Goal: Information Seeking & Learning: Learn about a topic

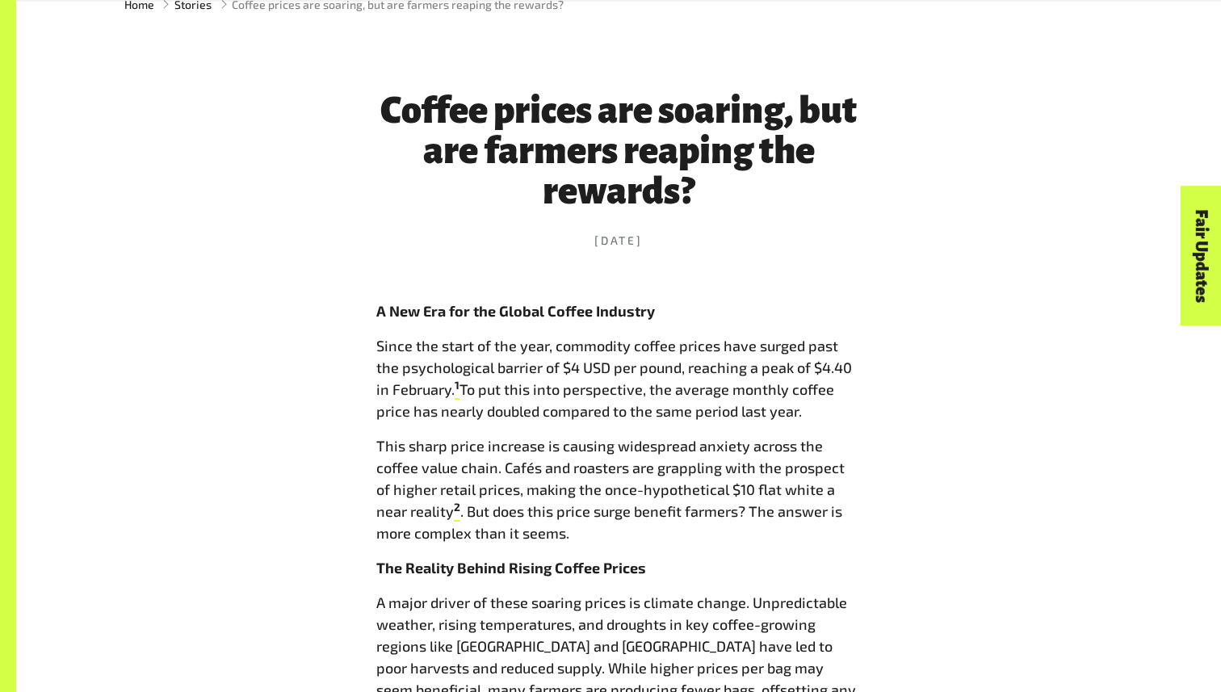
scroll to position [1148, 0]
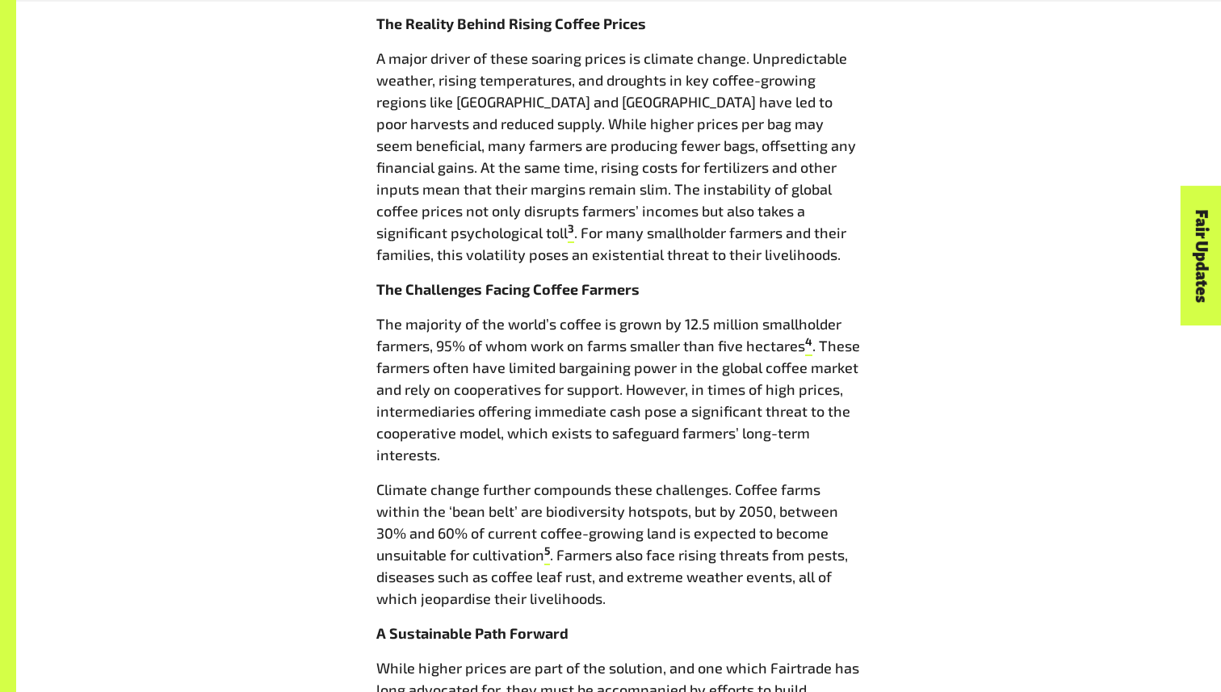
click at [833, 313] on p "The majority of the world’s coffee is grown by 12.5 million smallholder farmers…" at bounding box center [618, 389] width 484 height 153
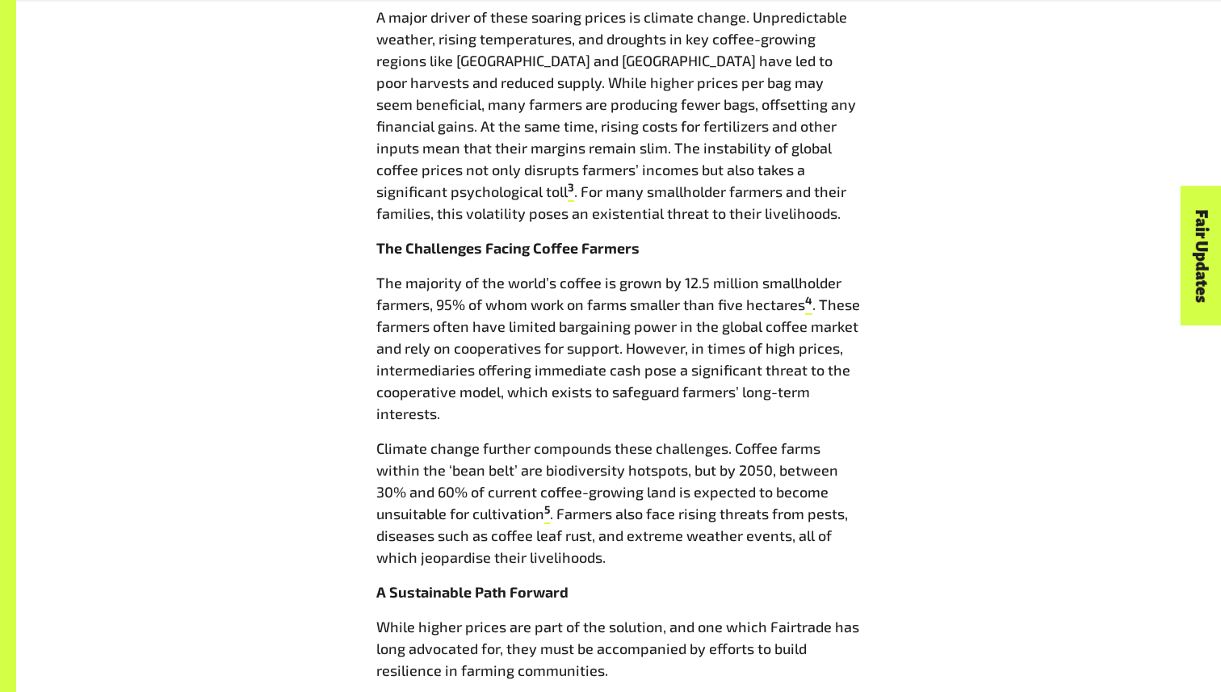
scroll to position [1193, 0]
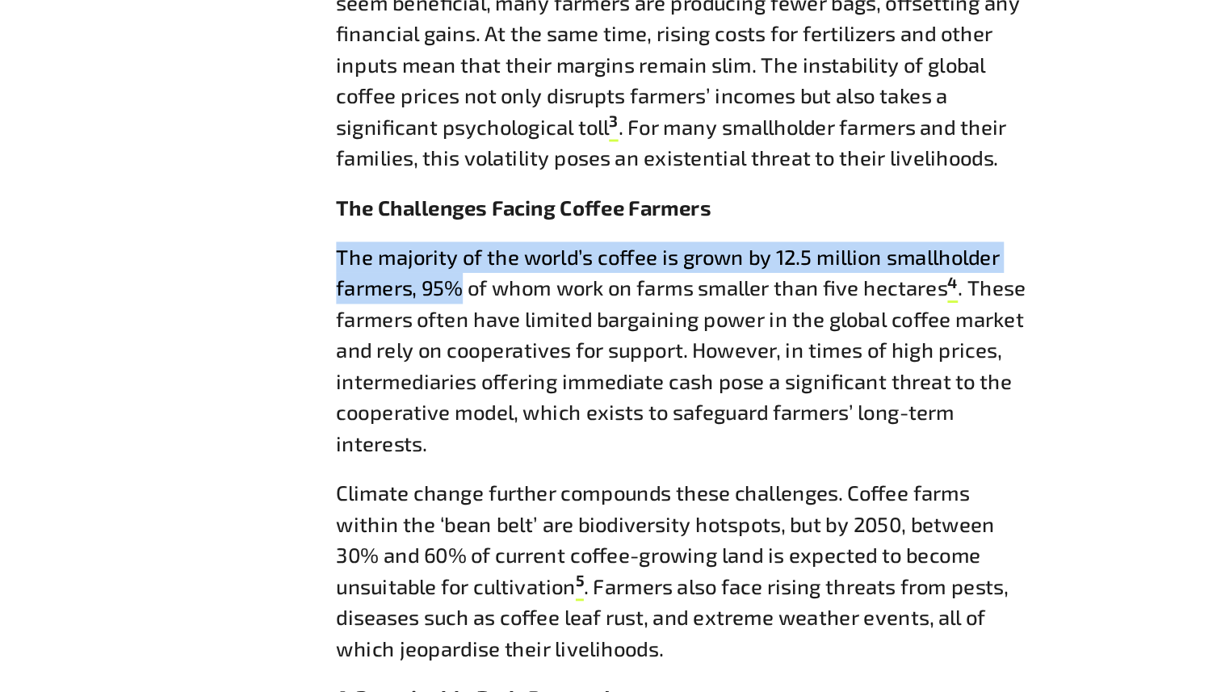
drag, startPoint x: 367, startPoint y: 274, endPoint x: 462, endPoint y: 302, distance: 98.6
click at [462, 302] on div "Coffee prices are soaring, but are farmers reaping the rewards? 20 Mar 2025 A N…" at bounding box center [619, 311] width 504 height 1723
copy p "The majority of the world’s coffee is grown by 12.5 million smallholder farmers…"
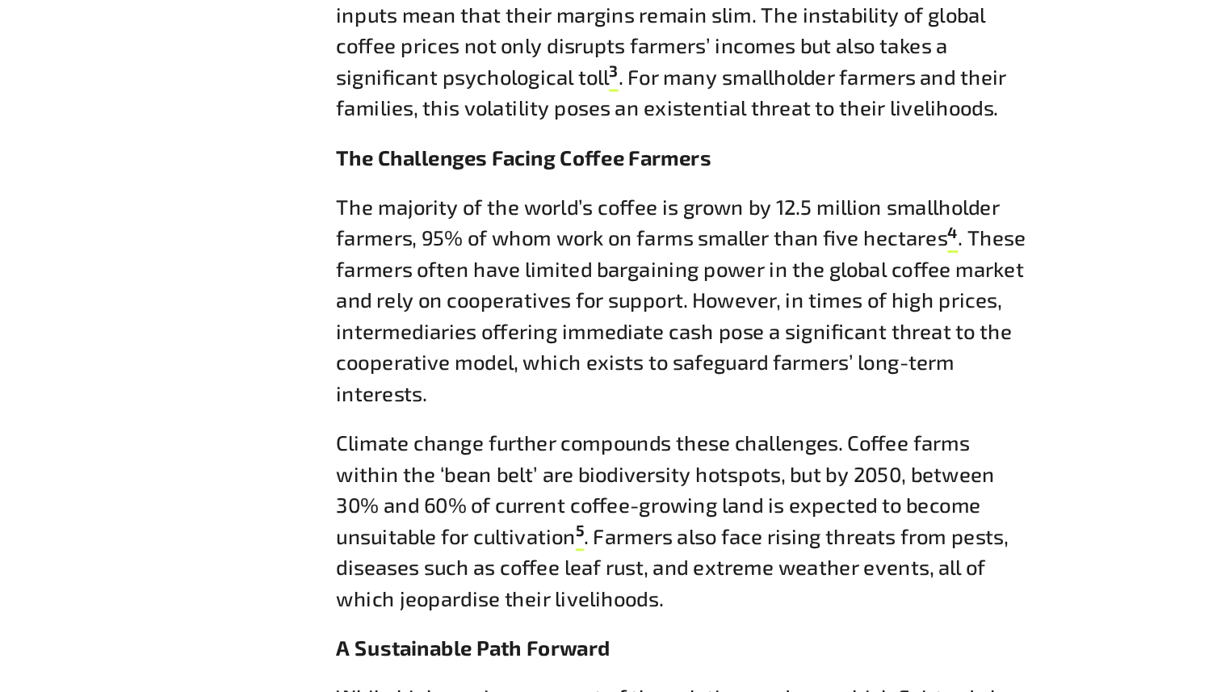
click at [707, 417] on p "The majority of the world’s coffee is grown by 12.5 million smallholder farmers…" at bounding box center [618, 345] width 484 height 153
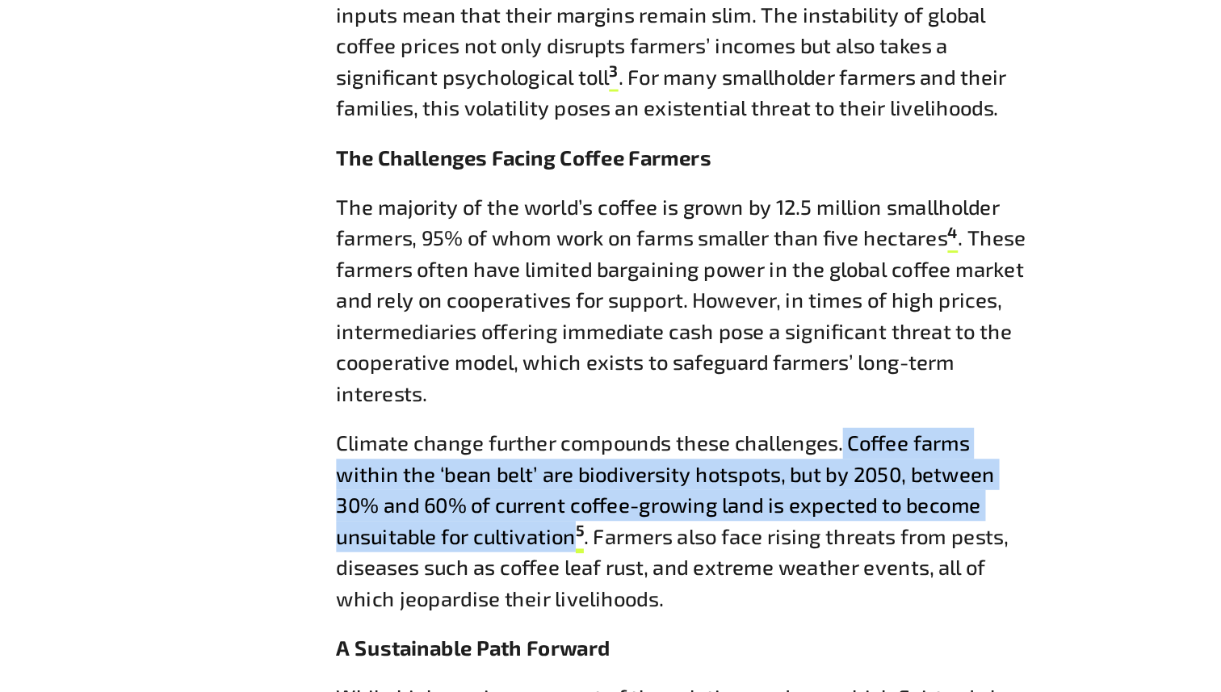
drag, startPoint x: 727, startPoint y: 442, endPoint x: 543, endPoint y: 510, distance: 195.4
click at [543, 510] on p "Climate change further compounds these challenges. Coffee farms within the ‘bea…" at bounding box center [618, 499] width 484 height 131
copy p "Coffee farms within the ‘bean belt’ are biodiversity hotspots, but by 2050, bet…"
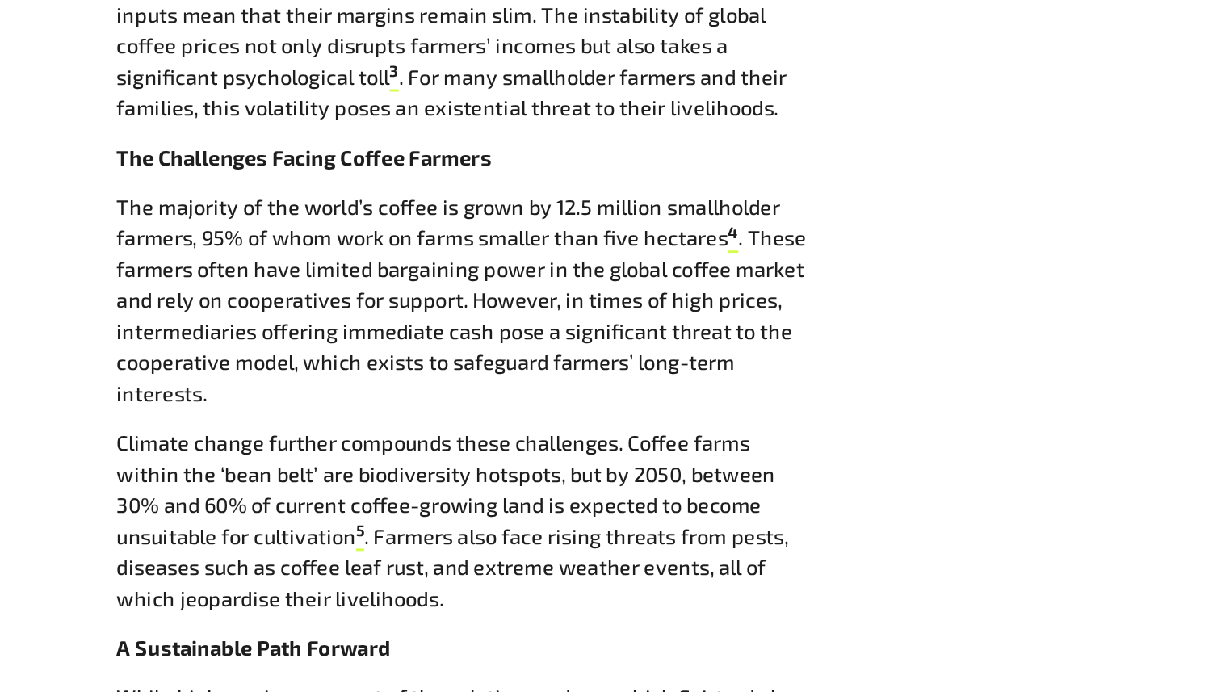
click at [1102, 297] on div "Fair Updates" at bounding box center [1111, 305] width 140 height 41
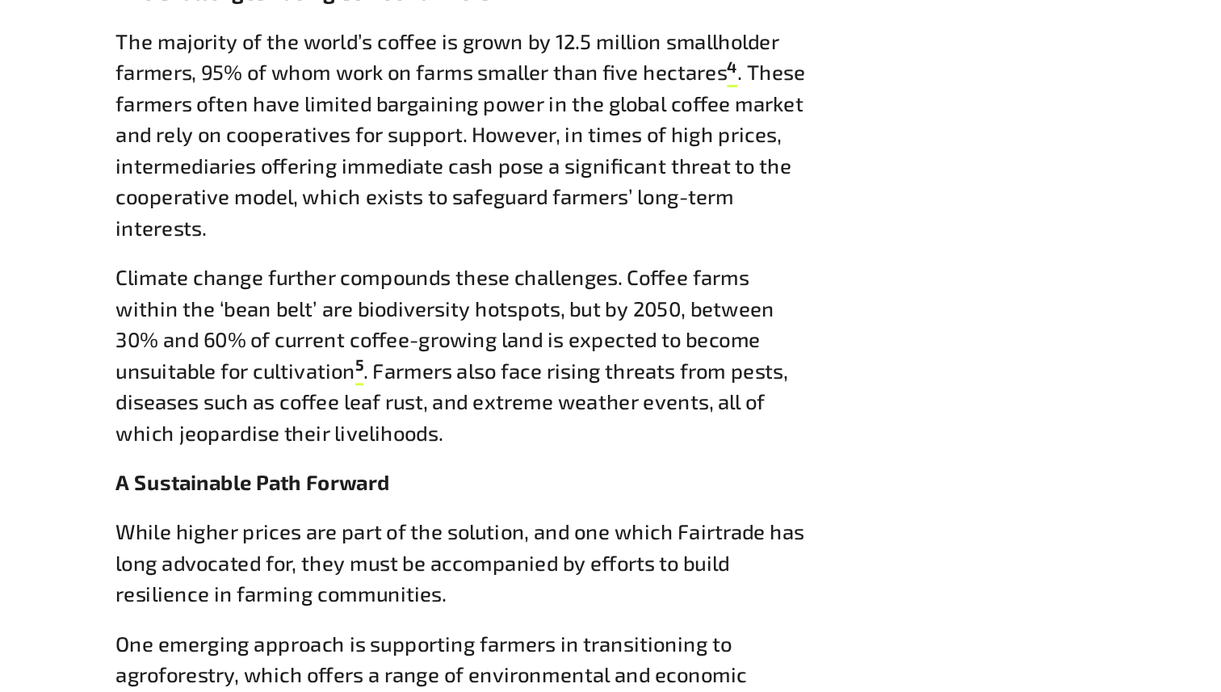
scroll to position [1237, 0]
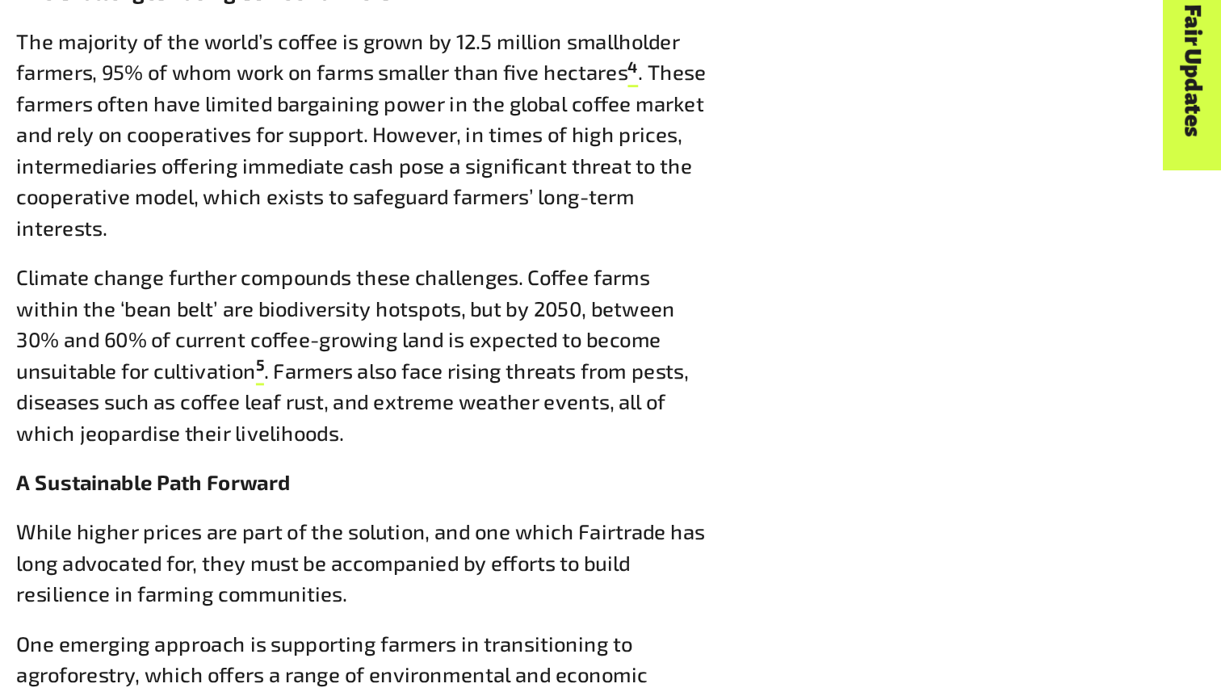
click at [1038, 545] on div "Coffee prices are soaring, but are farmers reaping the rewards? [DATE] A New Er…" at bounding box center [619, 267] width 1008 height 1723
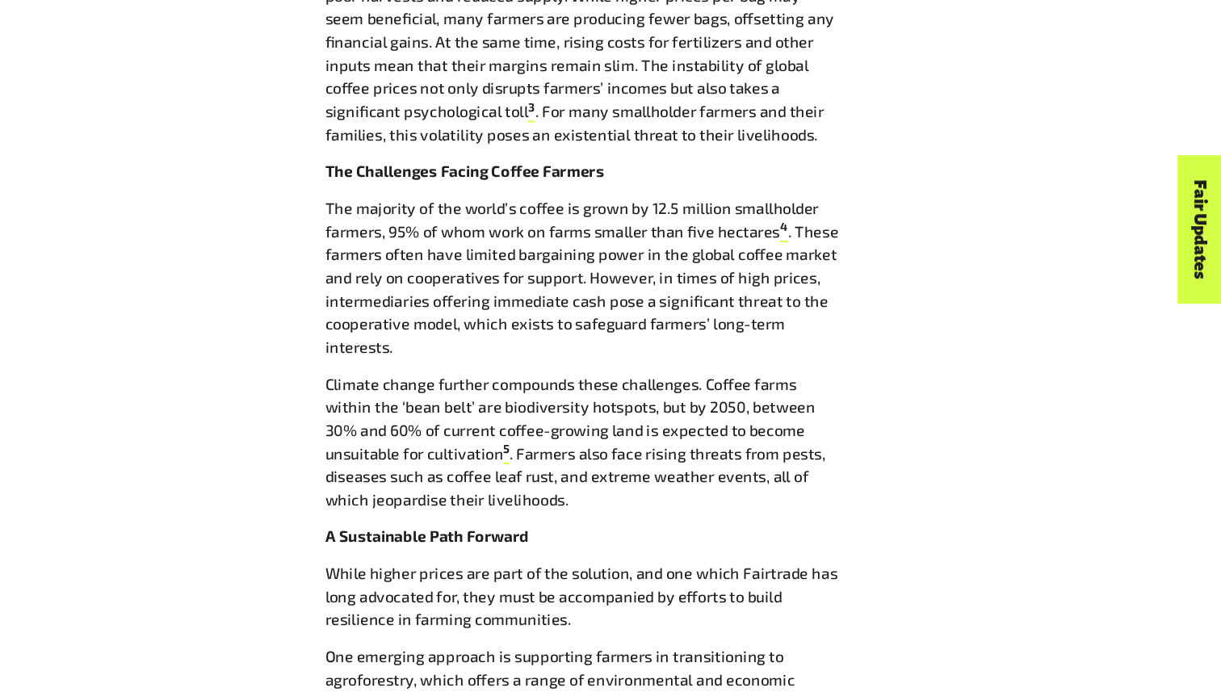
click at [958, 461] on div "Coffee prices are soaring, but are farmers reaping the rewards? [DATE] A New Er…" at bounding box center [619, 268] width 1008 height 1723
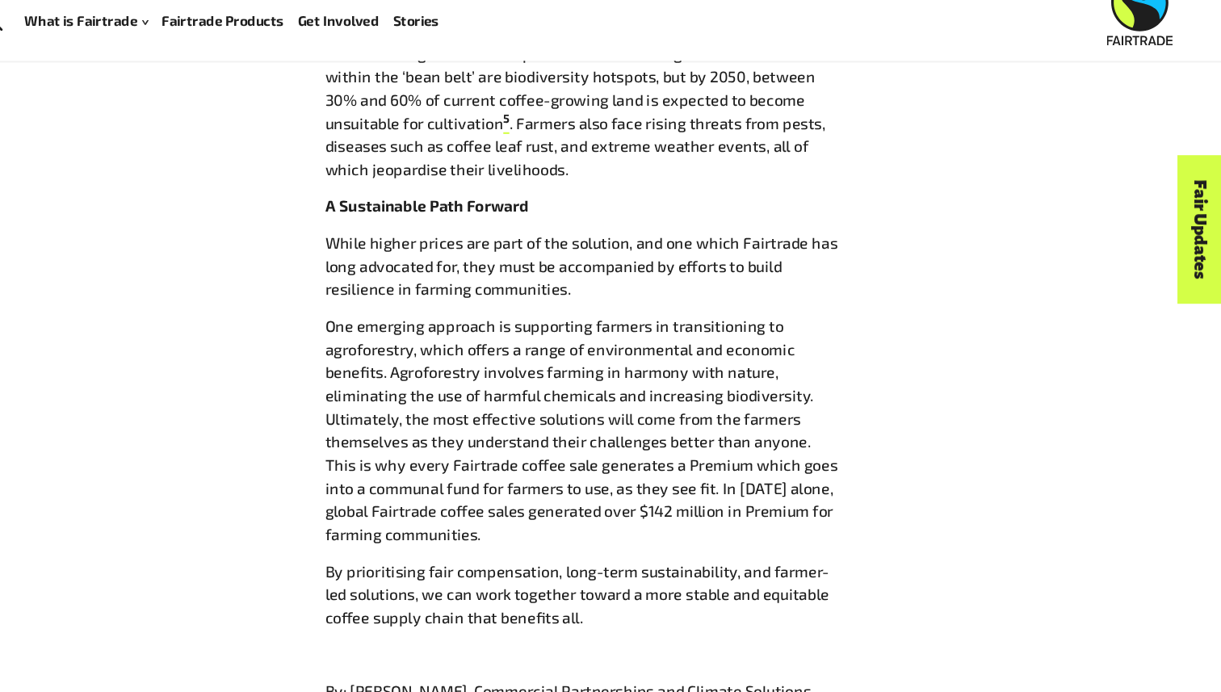
scroll to position [1615, 0]
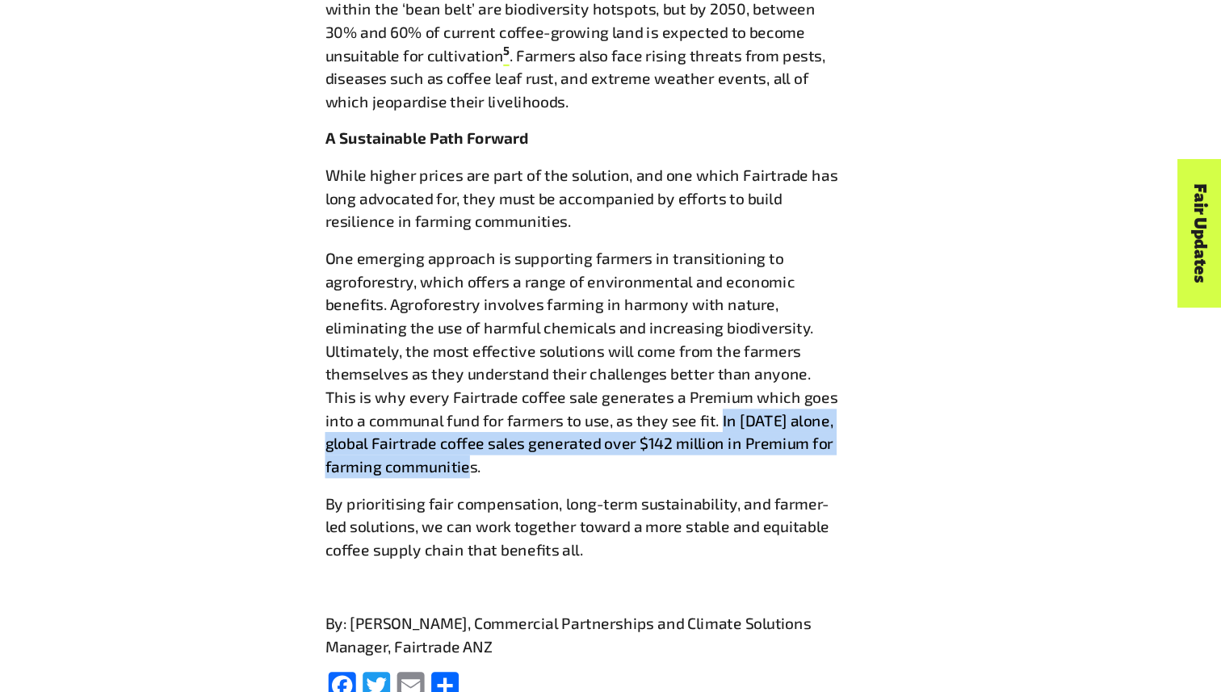
drag, startPoint x: 718, startPoint y: 430, endPoint x: 797, endPoint y: 475, distance: 90.7
click at [797, 475] on p "One emerging approach is supporting farmers in transitioning to agroforestry, w…" at bounding box center [618, 378] width 484 height 218
copy p "In 2023 alone, global Fairtrade coffee sales generated over $142 million in Pre…"
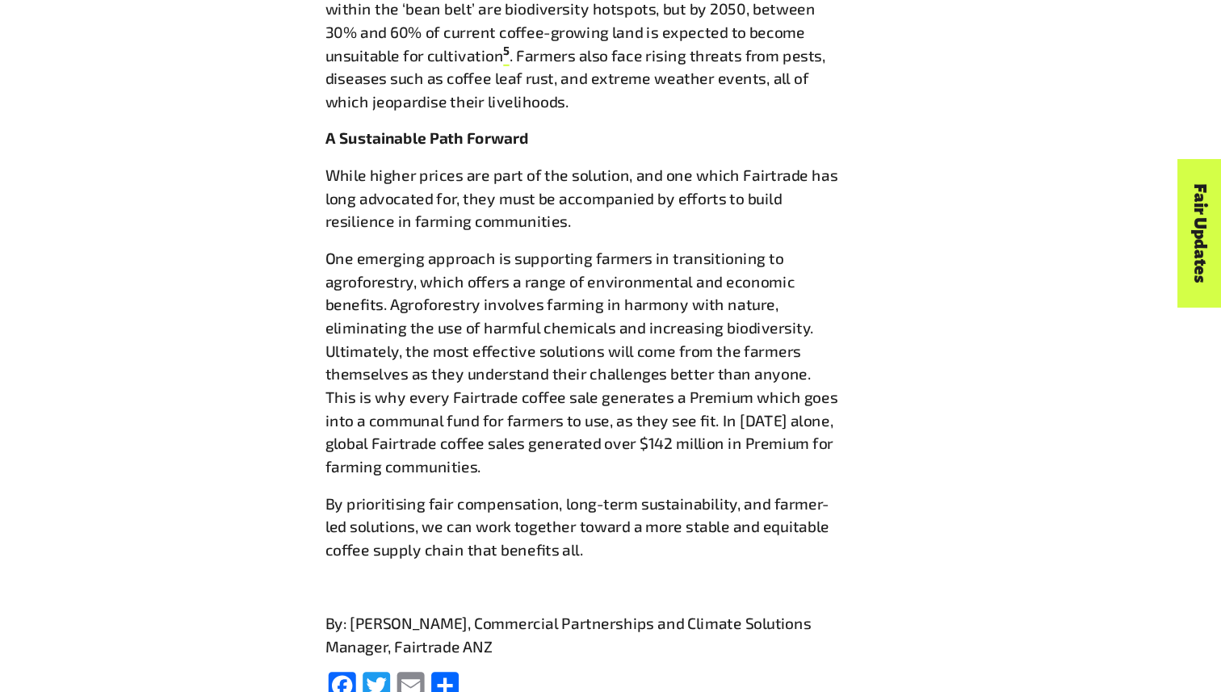
click at [732, 328] on p "One emerging approach is supporting farmers in transitioning to agroforestry, w…" at bounding box center [618, 378] width 484 height 218
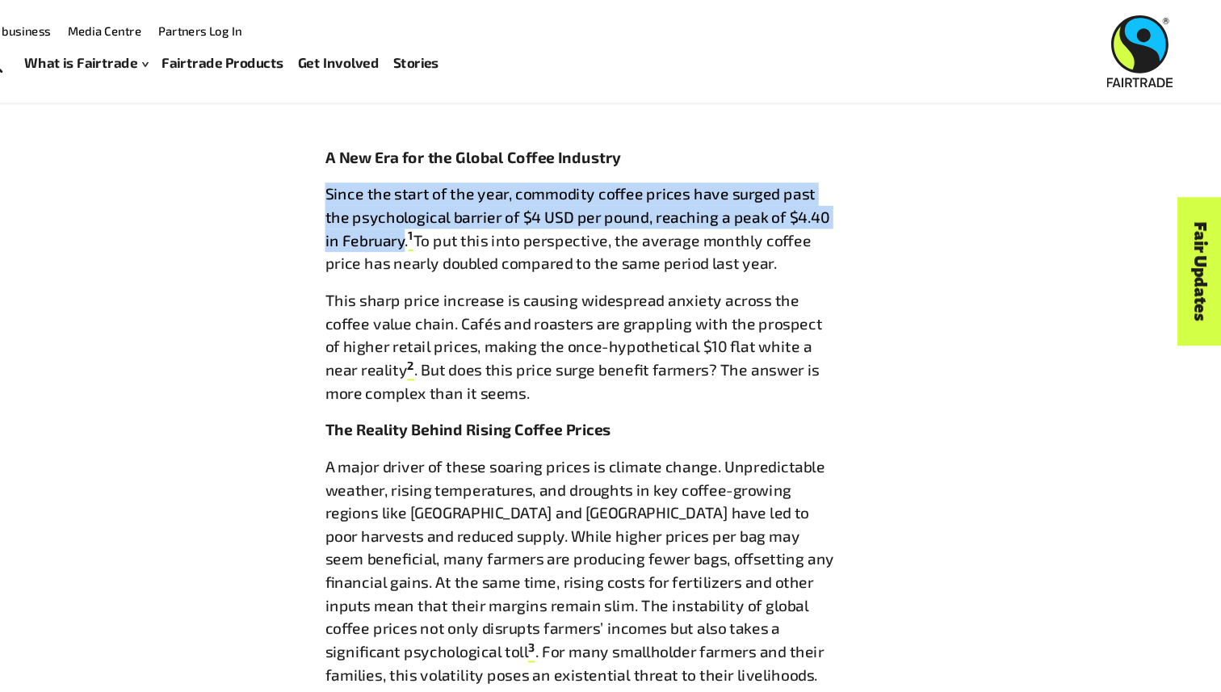
drag, startPoint x: 436, startPoint y: 231, endPoint x: 354, endPoint y: 185, distance: 93.6
copy p "Since the start of the year, commodity coffee prices have surged past the psych…"
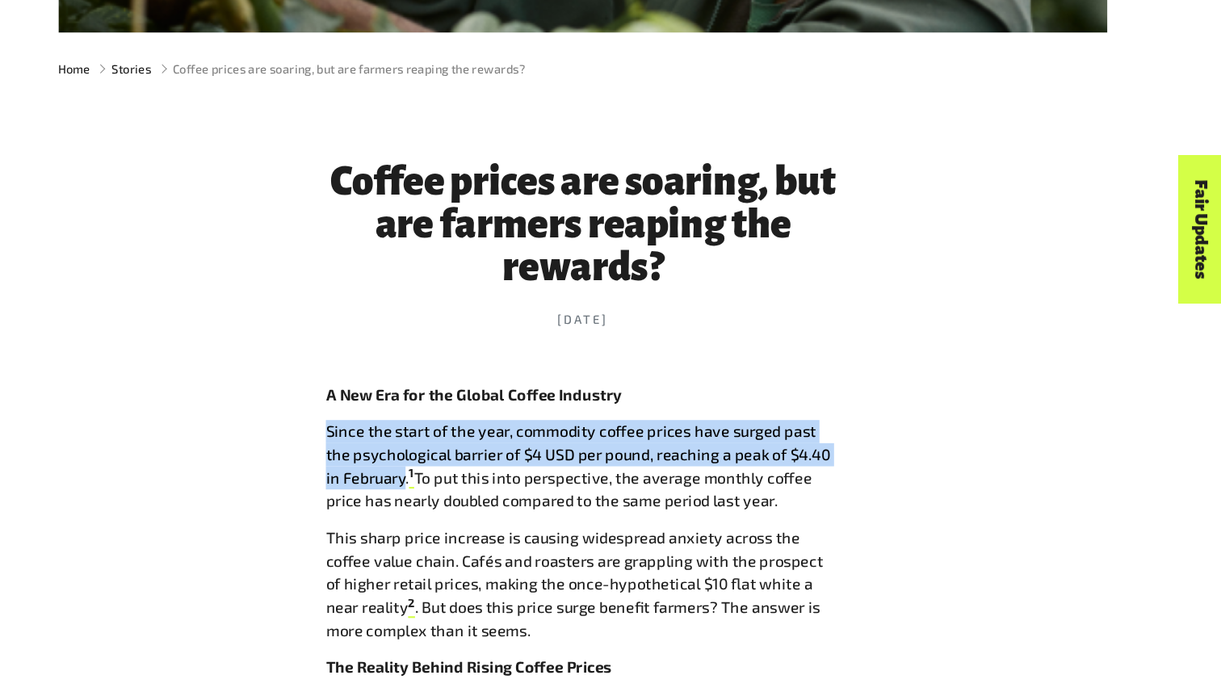
scroll to position [510, 0]
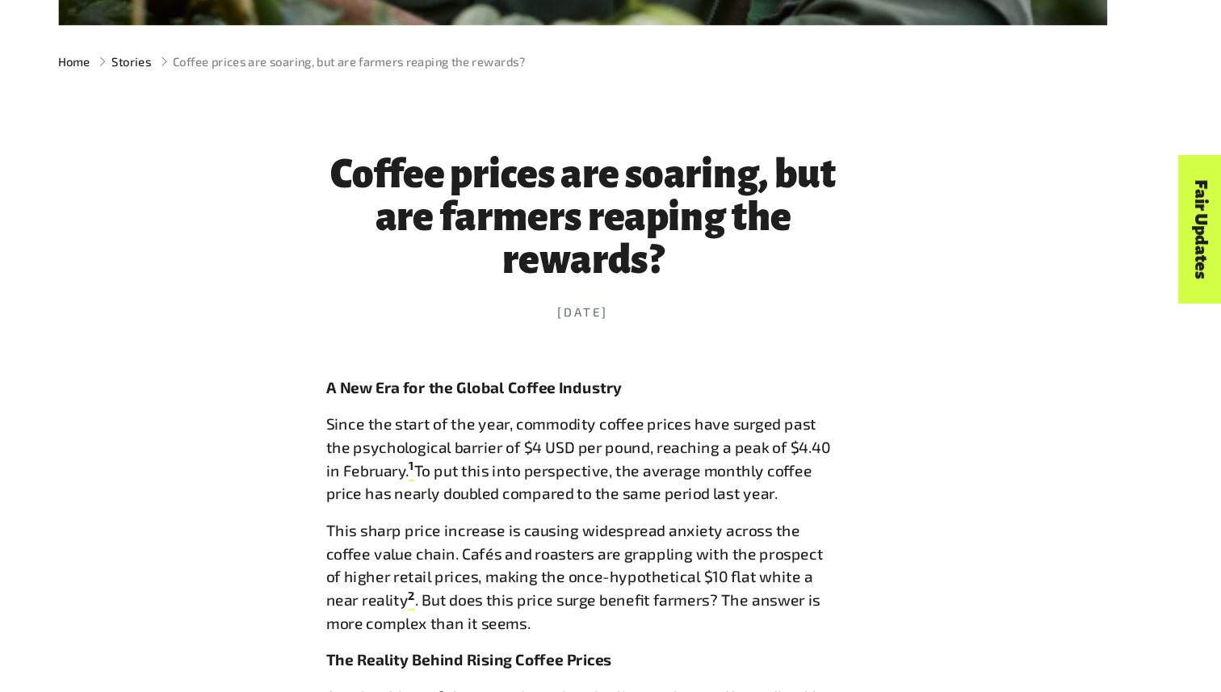
click at [831, 337] on time "[DATE]" at bounding box center [618, 333] width 484 height 17
click at [697, 395] on p "A New Era for the Global Coffee Industry" at bounding box center [618, 405] width 484 height 22
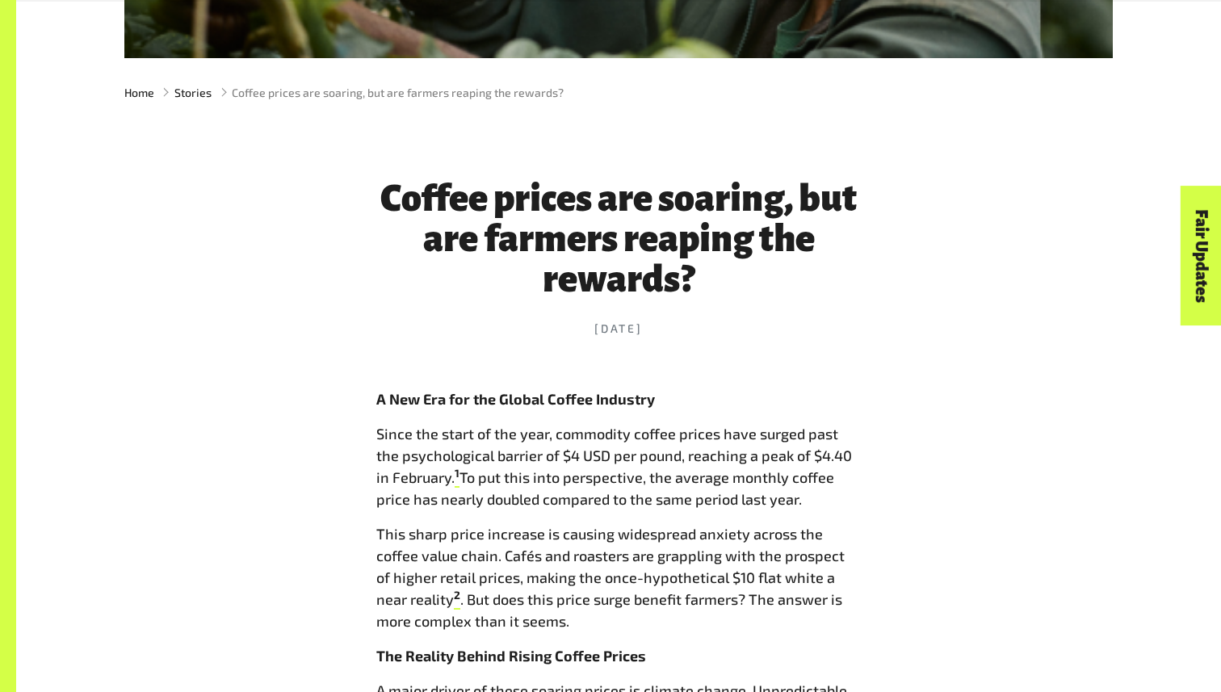
scroll to position [1335, 0]
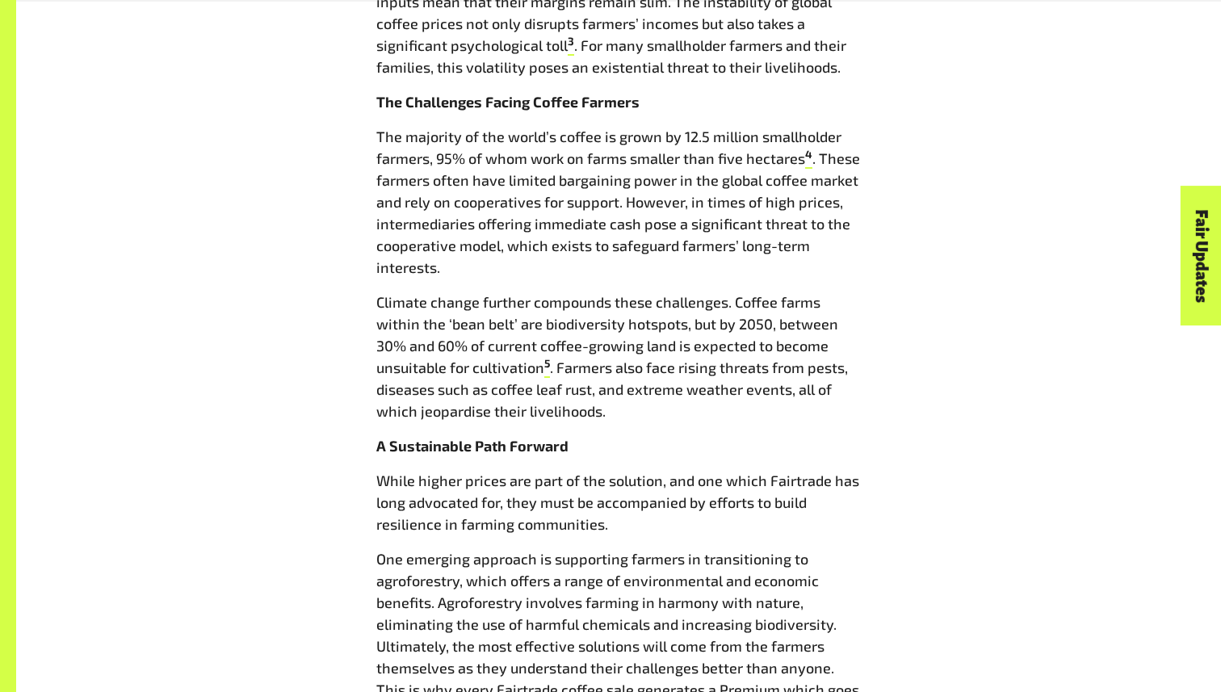
click at [815, 552] on p "One emerging approach is supporting farmers in transitioning to agroforestry, w…" at bounding box center [618, 657] width 484 height 218
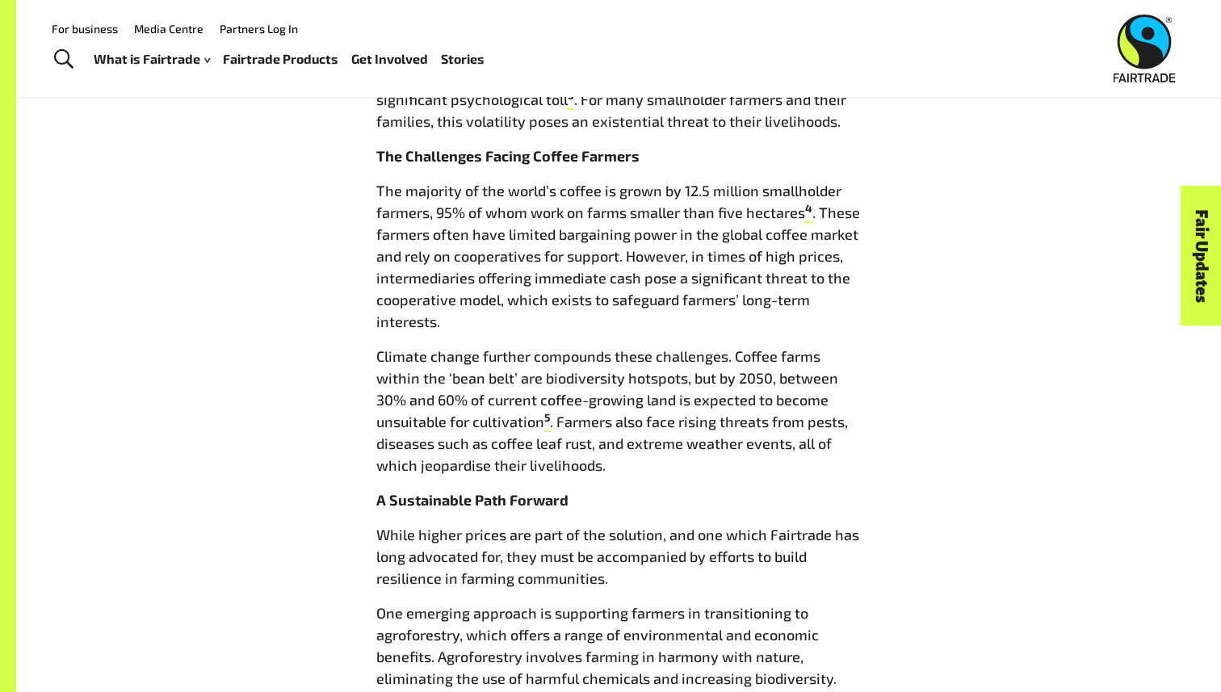
scroll to position [1271, 0]
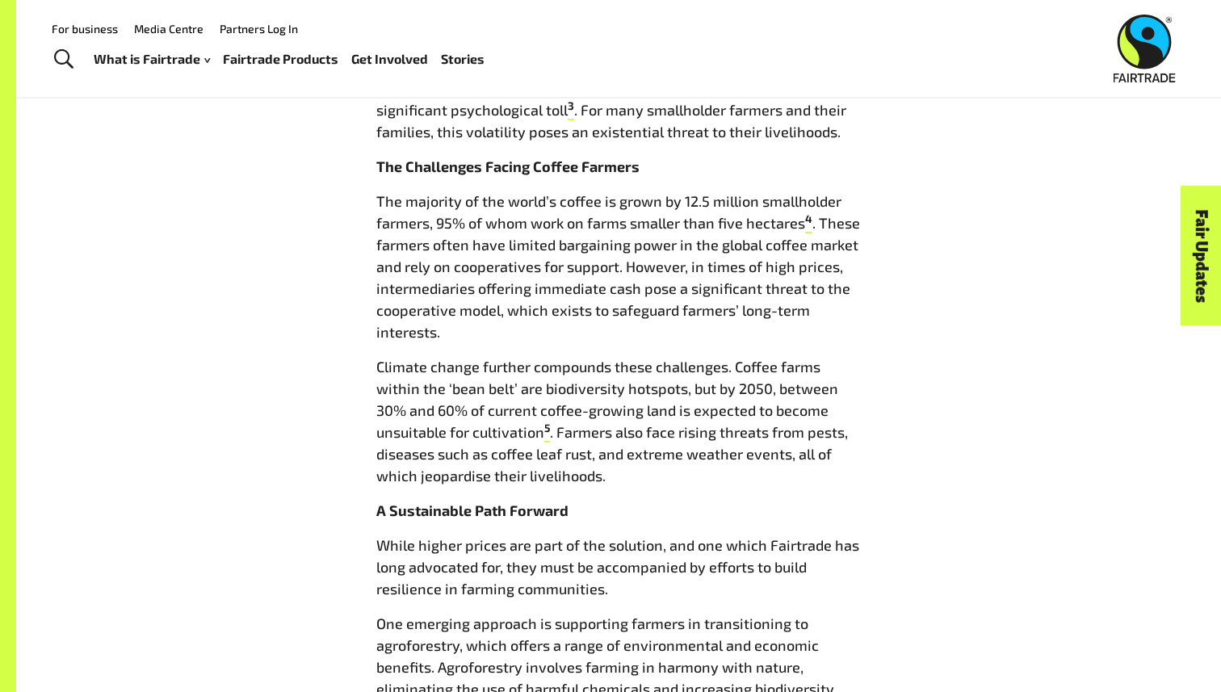
click at [380, 413] on p "Climate change further compounds these challenges. Coffee farms within the ‘bea…" at bounding box center [618, 421] width 484 height 131
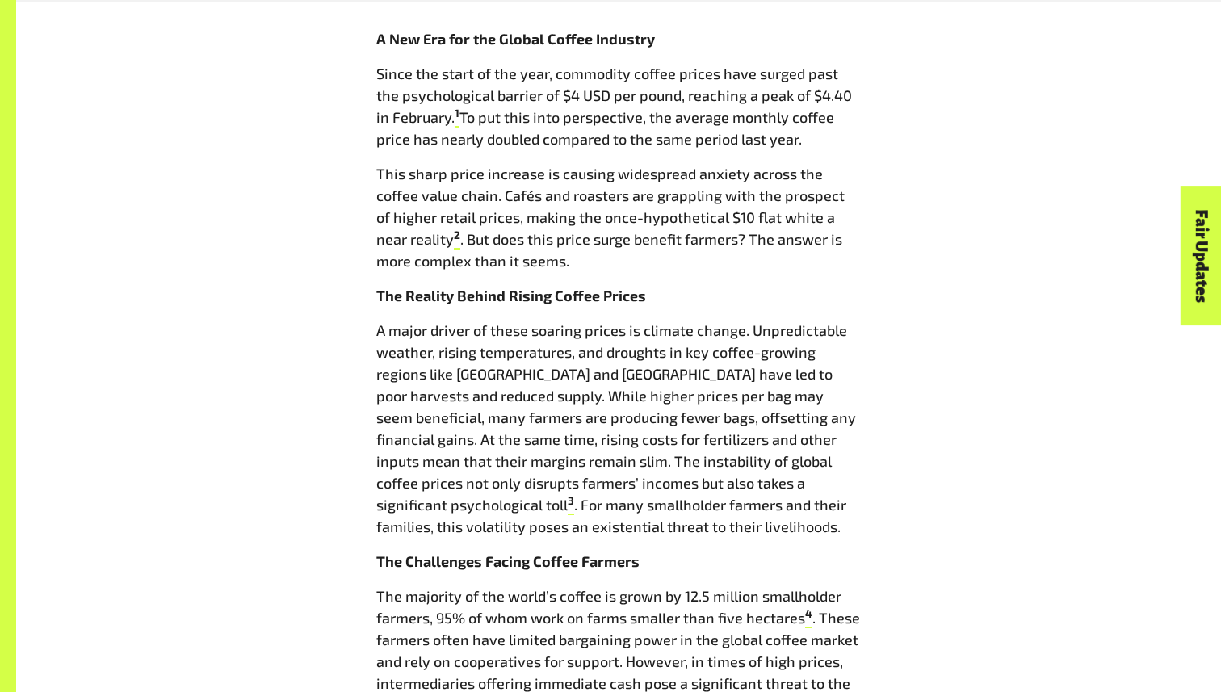
scroll to position [874, 0]
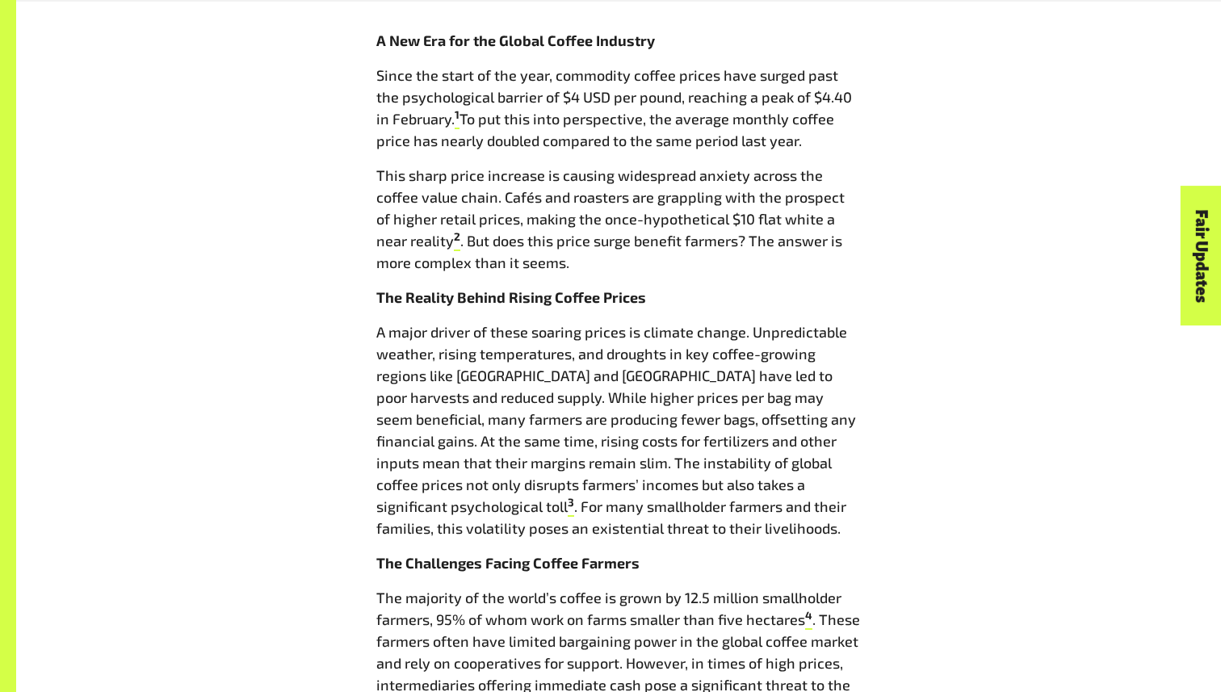
click at [924, 272] on div "Coffee prices are soaring, but are farmers reaping the rewards? [DATE] A New Er…" at bounding box center [619, 629] width 1008 height 1723
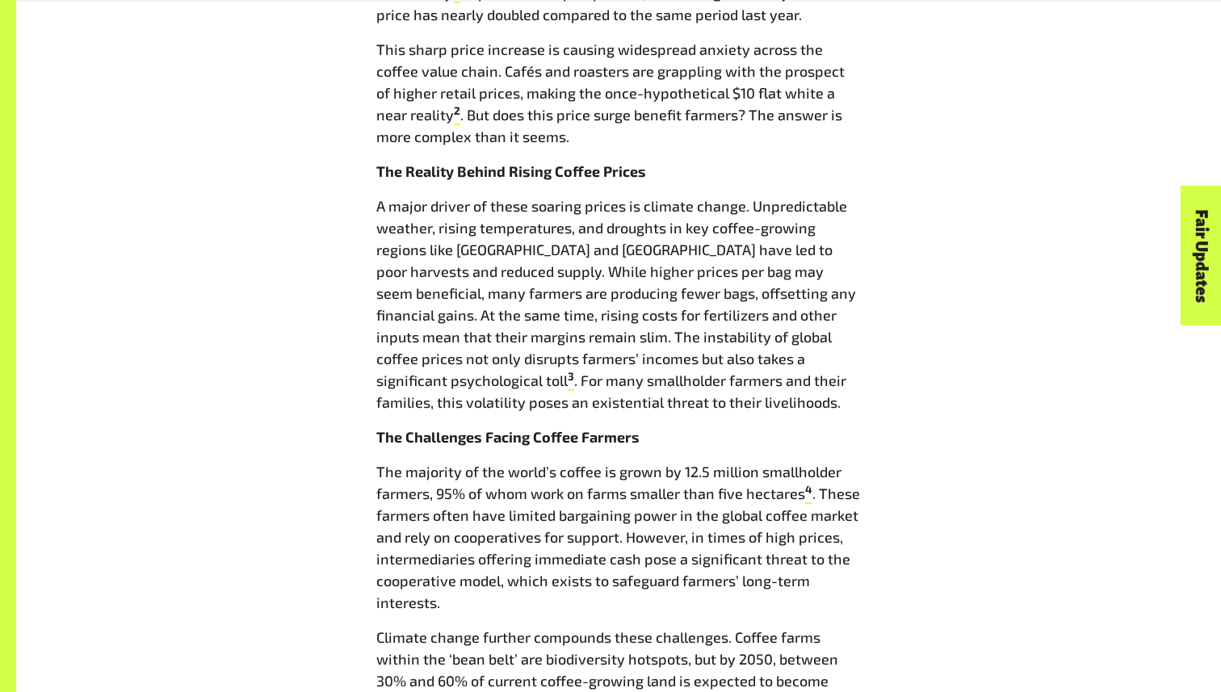
scroll to position [1013, 0]
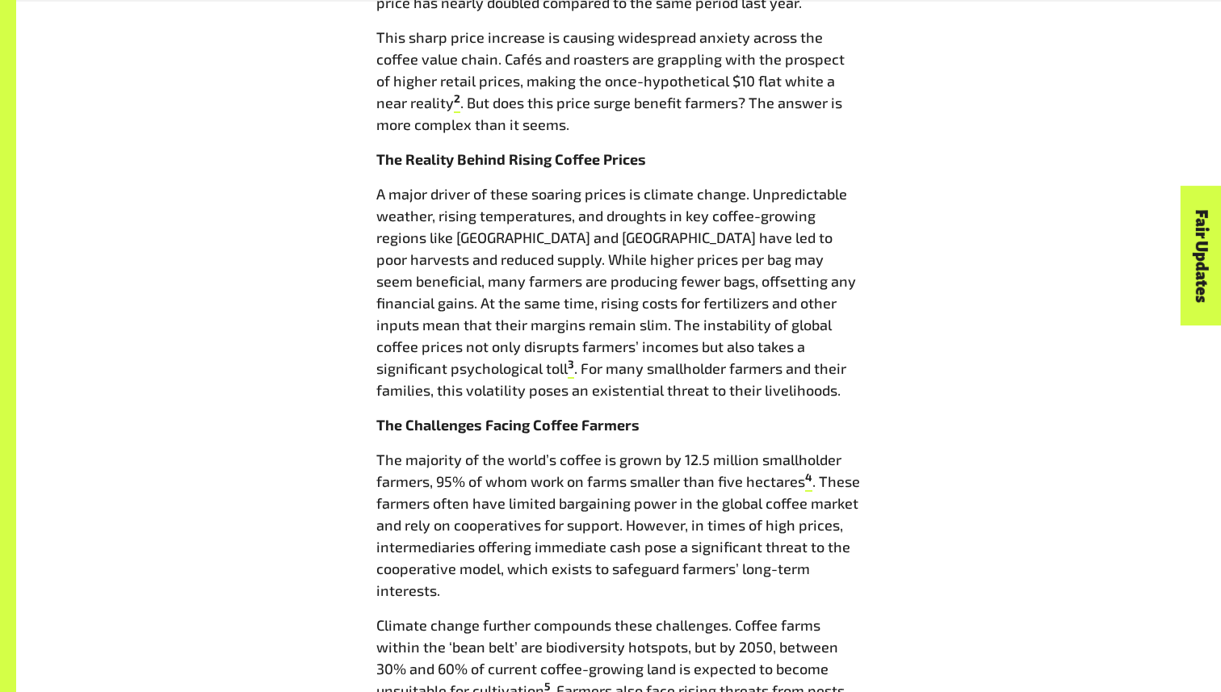
click at [857, 365] on p "A major driver of these soaring prices is climate change. Unpredictable weather…" at bounding box center [618, 292] width 484 height 218
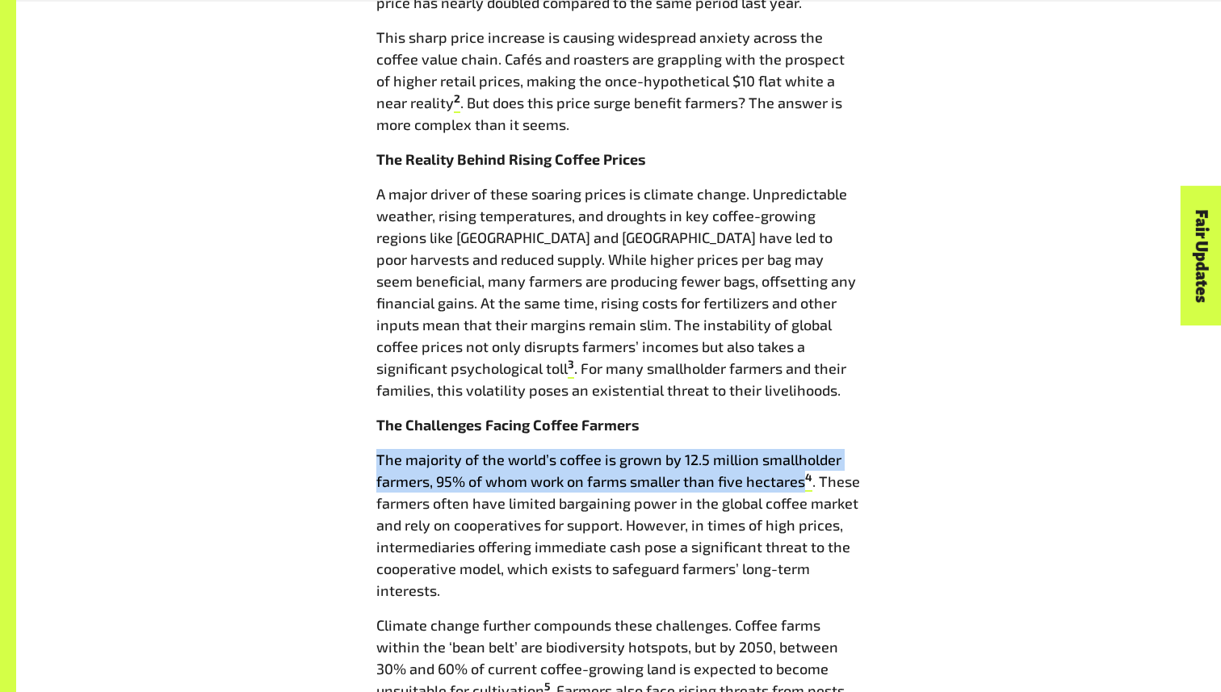
drag, startPoint x: 377, startPoint y: 456, endPoint x: 803, endPoint y: 484, distance: 426.5
click at [803, 484] on p "The majority of the world’s coffee is grown by 12.5 million smallholder farmers…" at bounding box center [618, 525] width 484 height 153
copy p "The majority of the world’s coffee is grown by 12.5 million smallholder farmers…"
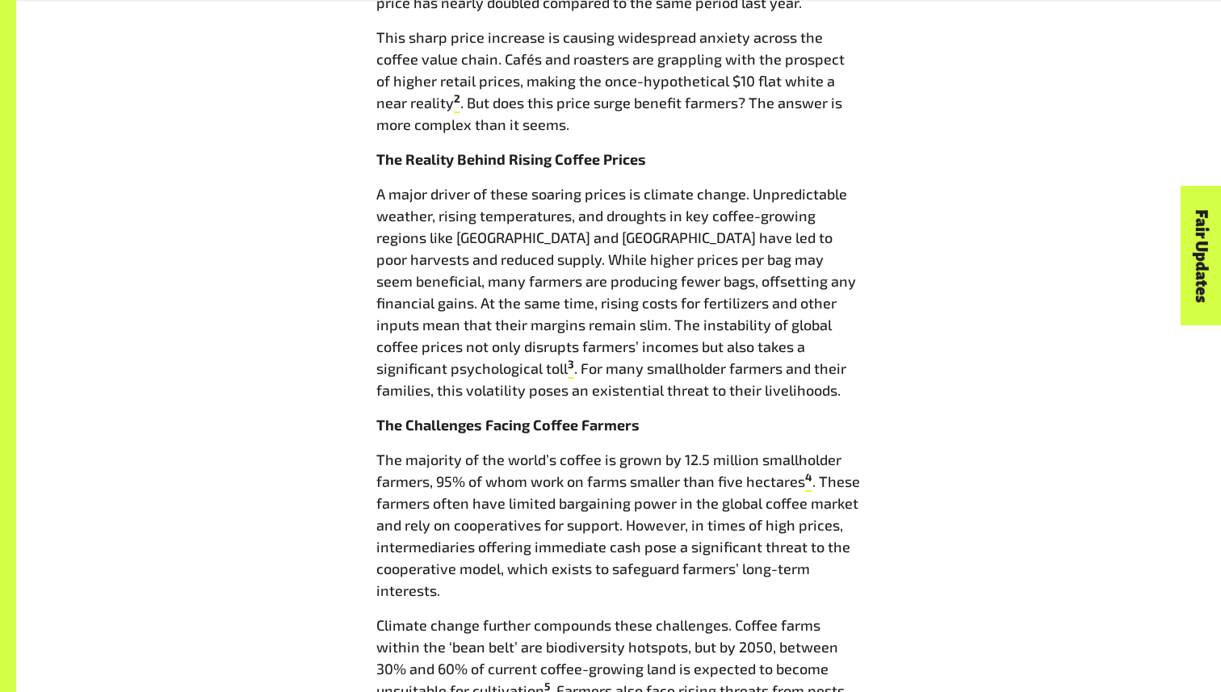
click at [770, 425] on p "The Challenges Facing Coffee Farmers" at bounding box center [618, 425] width 484 height 22
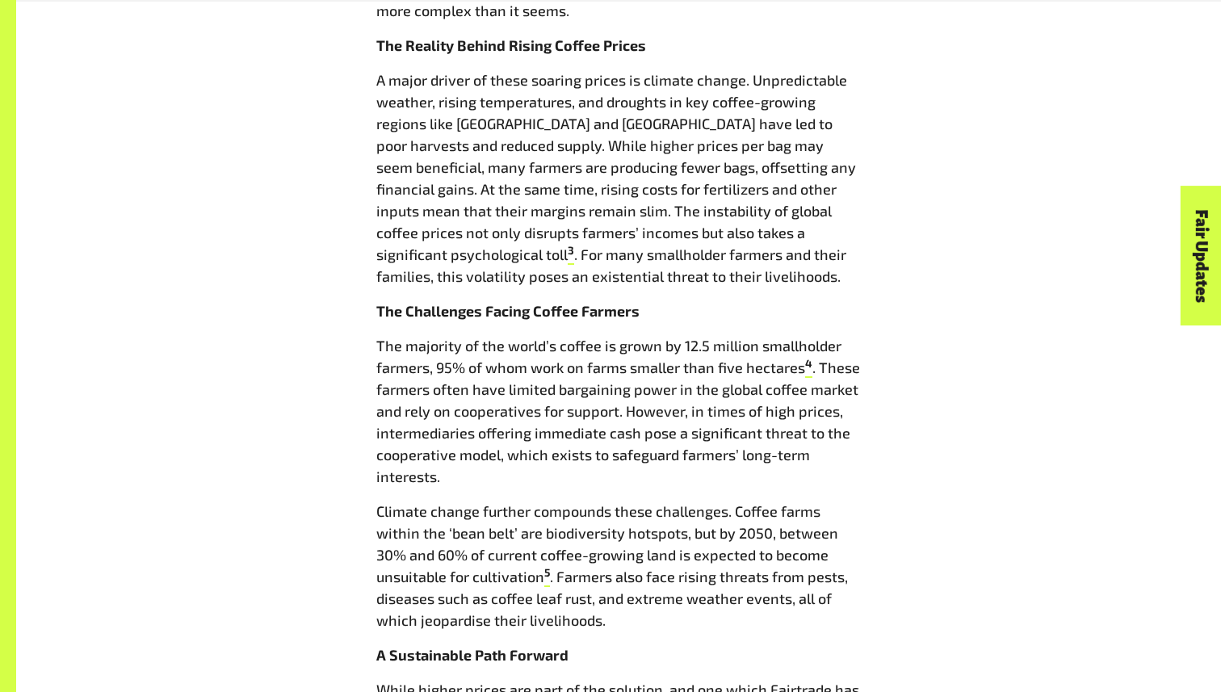
scroll to position [1723, 0]
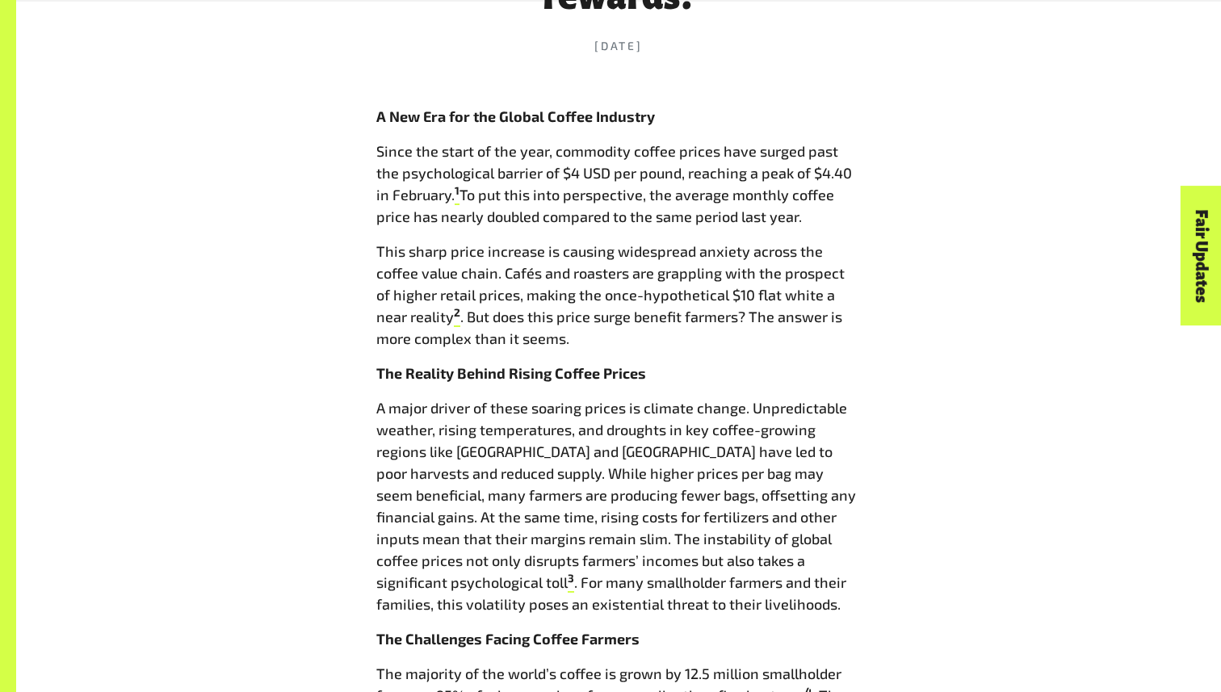
scroll to position [1335, 0]
